Goal: Download file/media

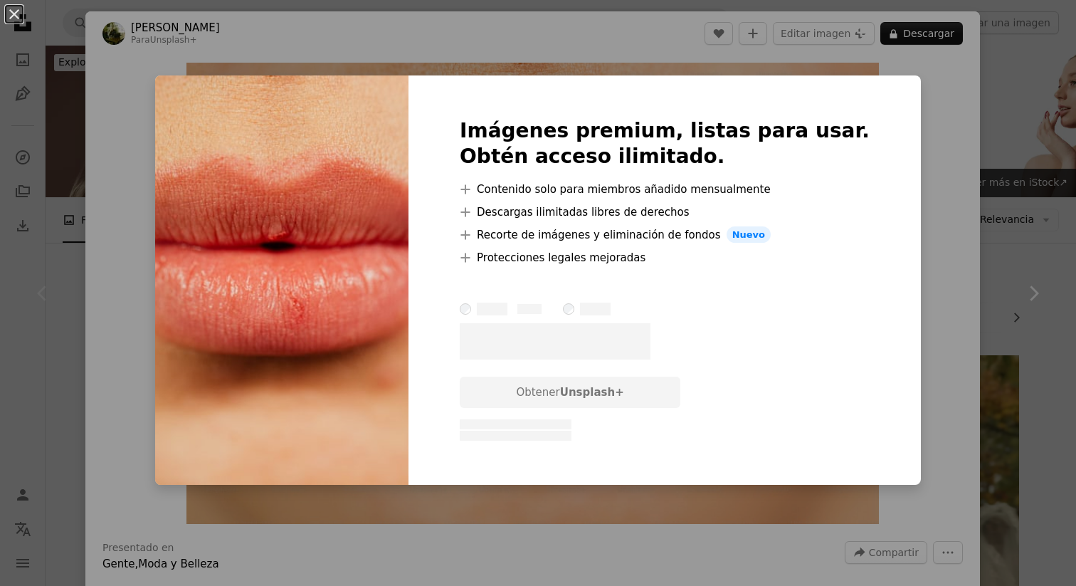
scroll to position [43, 0]
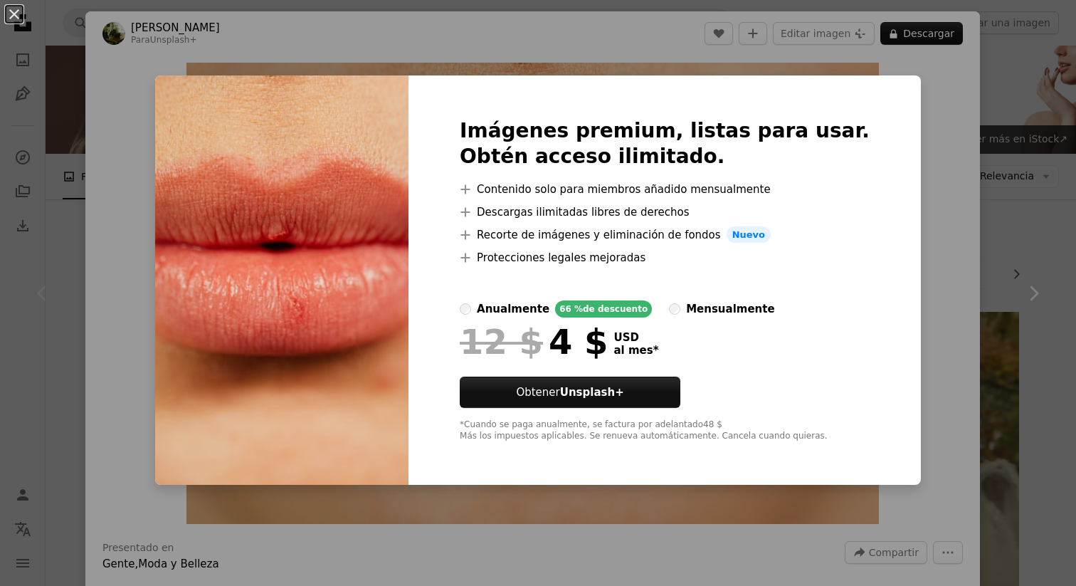
click at [940, 85] on div "An X shape Imágenes premium, listas para usar. Obtén acceso ilimitado. A plus s…" at bounding box center [538, 293] width 1076 height 586
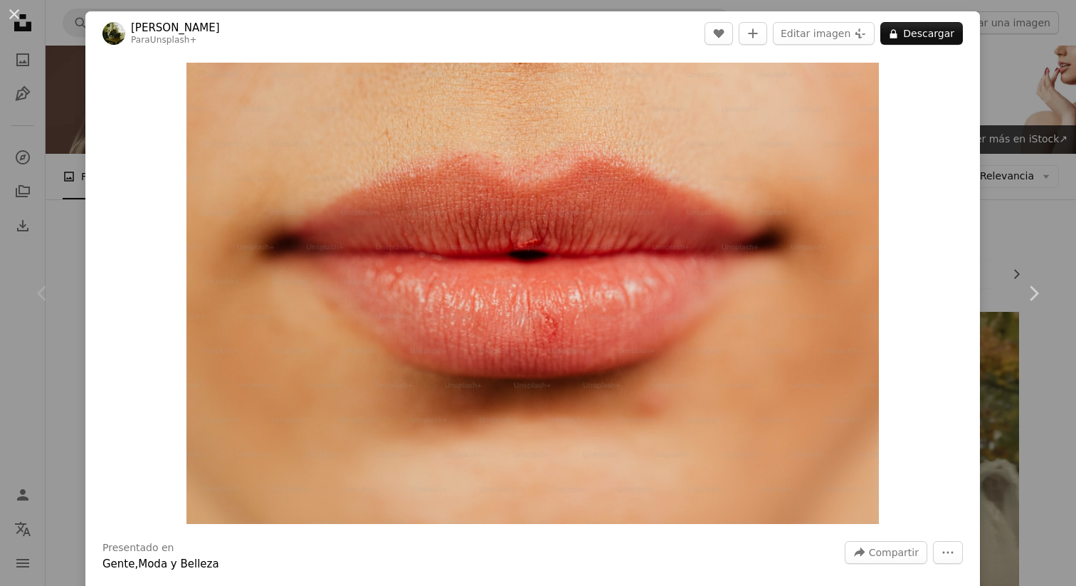
click at [1008, 121] on div "An X shape Chevron left Chevron right [PERSON_NAME] Para Unsplash+ A heart A pl…" at bounding box center [538, 293] width 1076 height 586
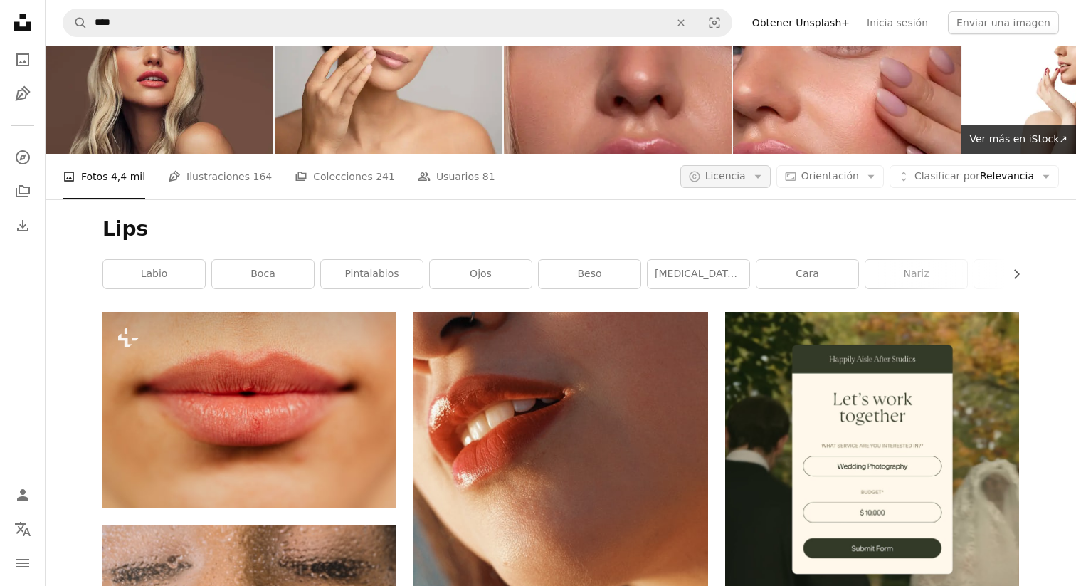
click at [764, 179] on icon "Arrow down" at bounding box center [758, 176] width 13 height 13
click at [773, 288] on span "Gratuita" at bounding box center [763, 290] width 87 height 14
